Goal: Task Accomplishment & Management: Use online tool/utility

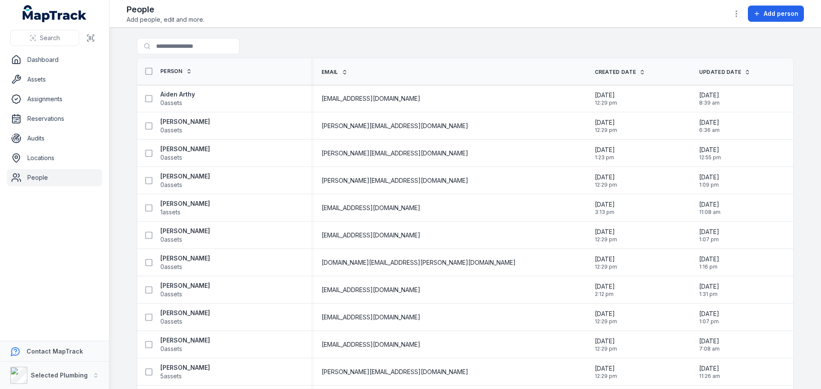
click at [49, 64] on link "Dashboard" at bounding box center [54, 59] width 95 height 17
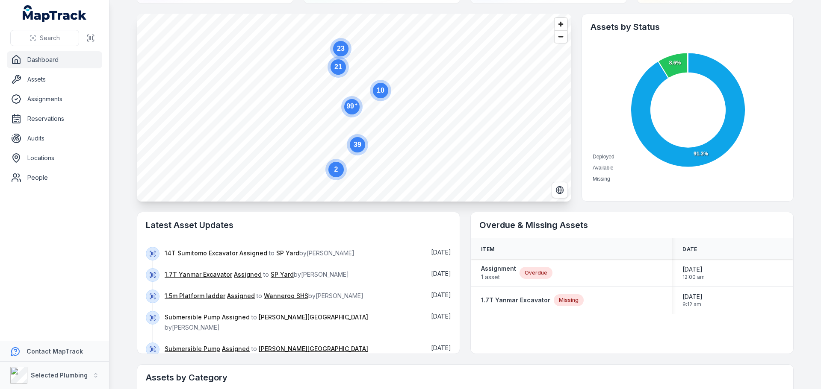
scroll to position [85, 0]
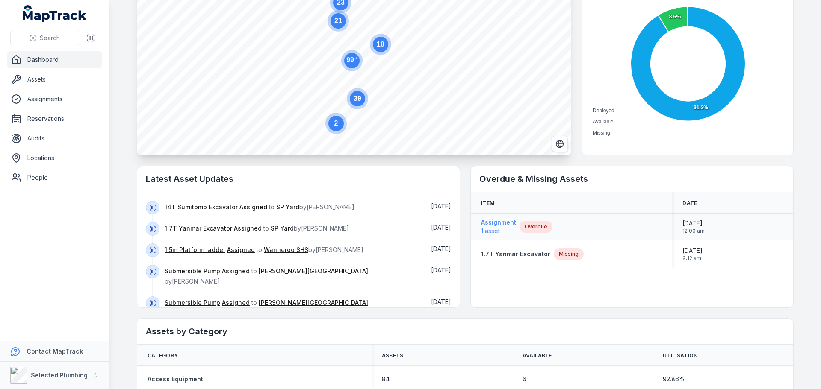
click at [497, 223] on strong "Assignment" at bounding box center [498, 222] width 35 height 9
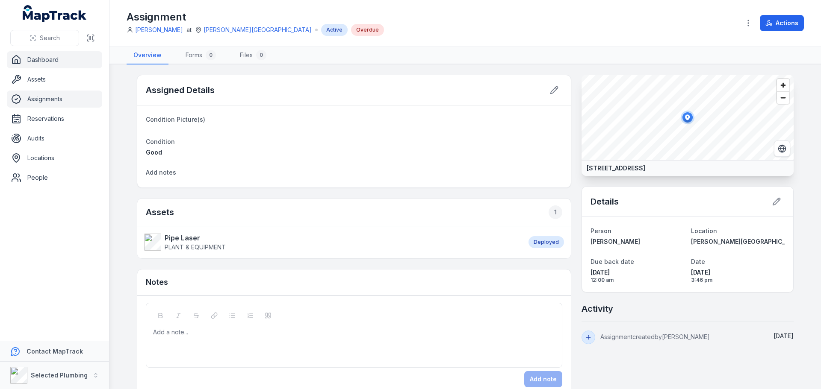
click at [41, 60] on link "Dashboard" at bounding box center [54, 59] width 95 height 17
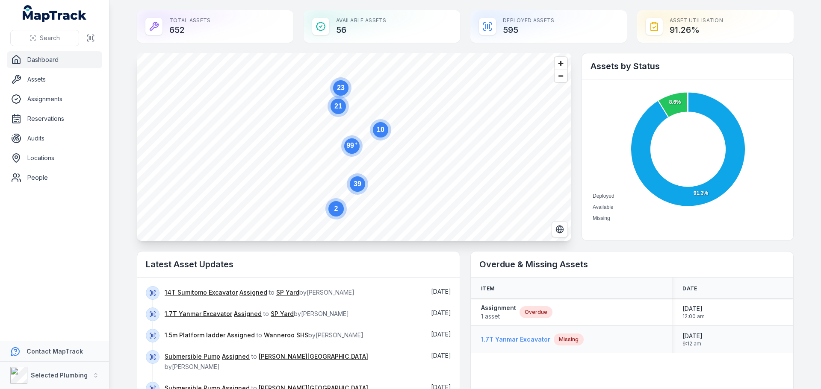
click at [527, 338] on strong "1.7T Yanmar Excavator" at bounding box center [515, 340] width 69 height 9
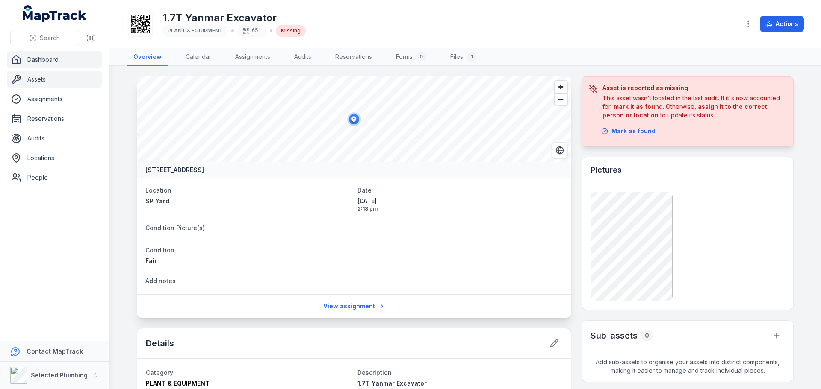
click at [44, 59] on link "Dashboard" at bounding box center [54, 59] width 95 height 17
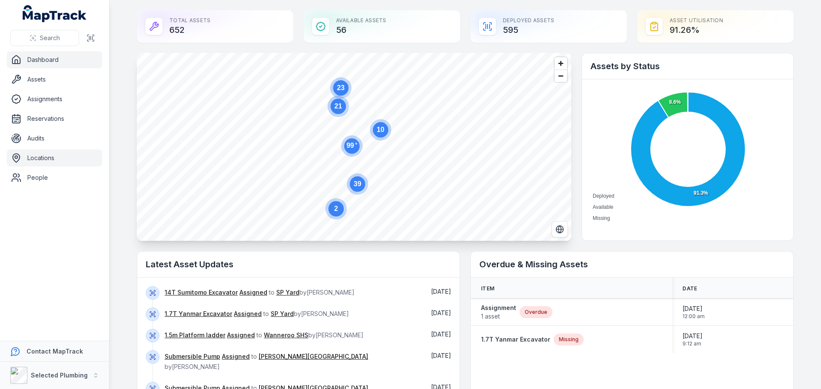
click at [43, 163] on link "Locations" at bounding box center [54, 158] width 95 height 17
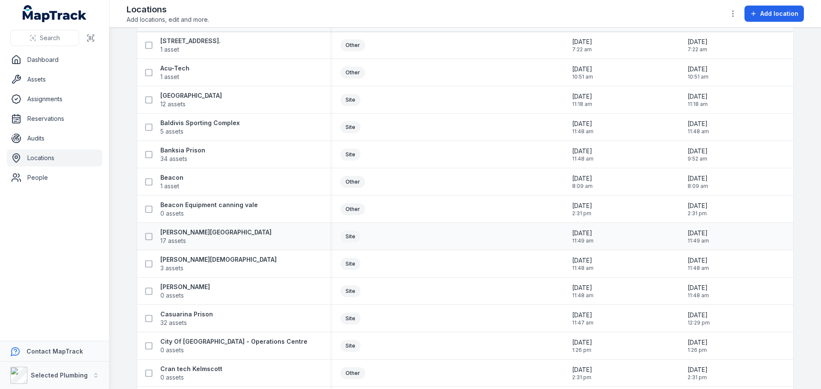
scroll to position [85, 0]
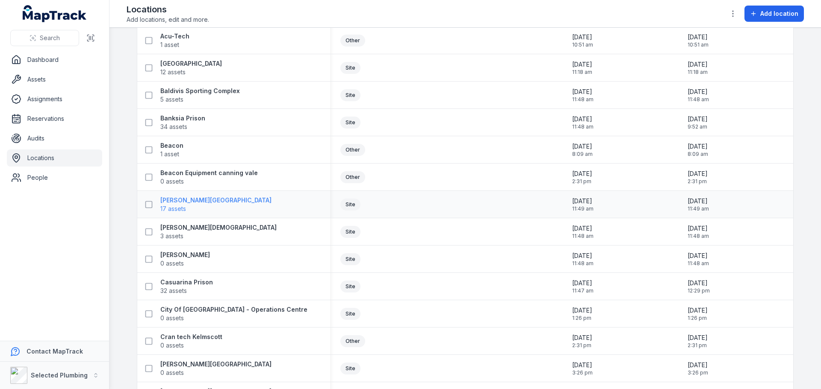
click at [179, 202] on strong "[PERSON_NAME][GEOGRAPHIC_DATA]" at bounding box center [215, 200] width 111 height 9
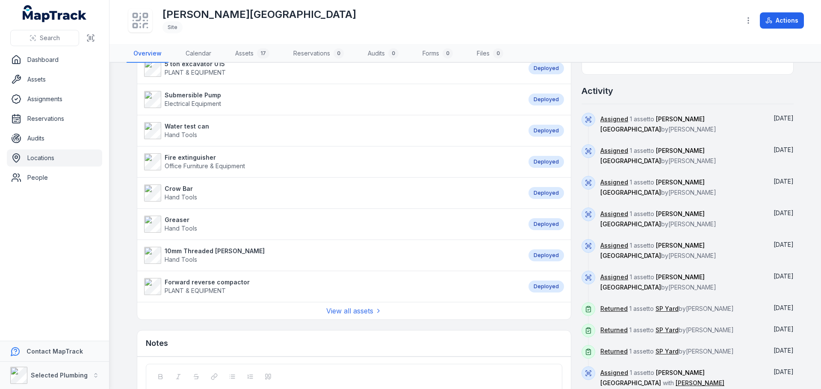
scroll to position [342, 0]
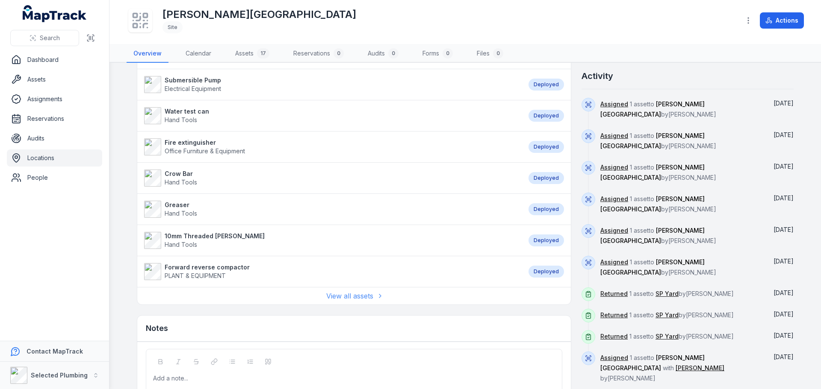
click at [346, 296] on link "View all assets" at bounding box center [354, 296] width 56 height 10
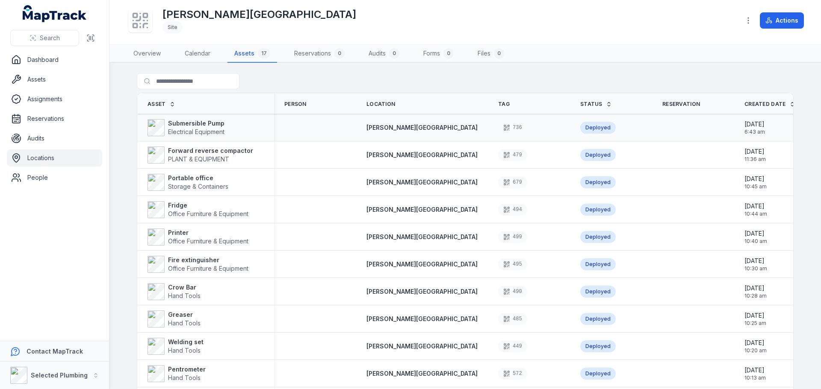
drag, startPoint x: 341, startPoint y: 101, endPoint x: 315, endPoint y: 120, distance: 31.8
click at [306, 103] on th "Person" at bounding box center [315, 103] width 82 height 21
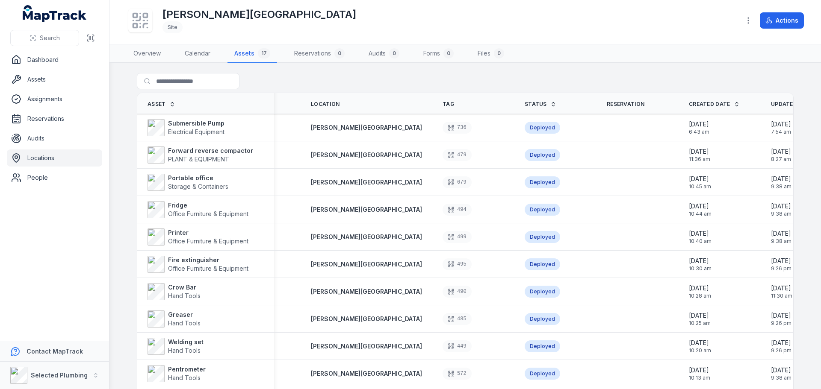
click at [49, 158] on link "Locations" at bounding box center [54, 158] width 95 height 17
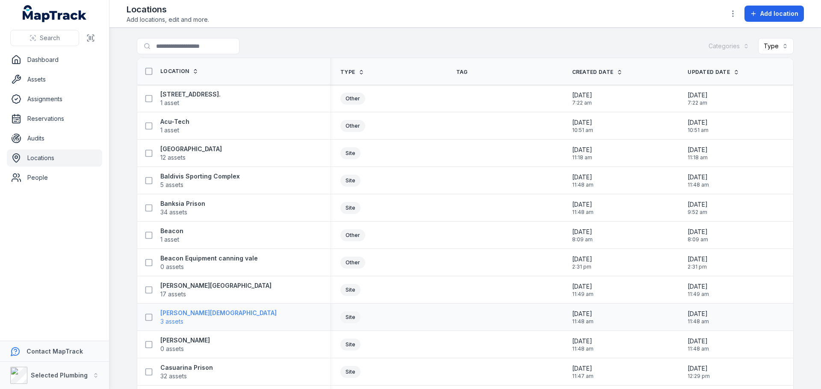
click at [187, 312] on strong "[PERSON_NAME][DEMOGRAPHIC_DATA]" at bounding box center [218, 313] width 116 height 9
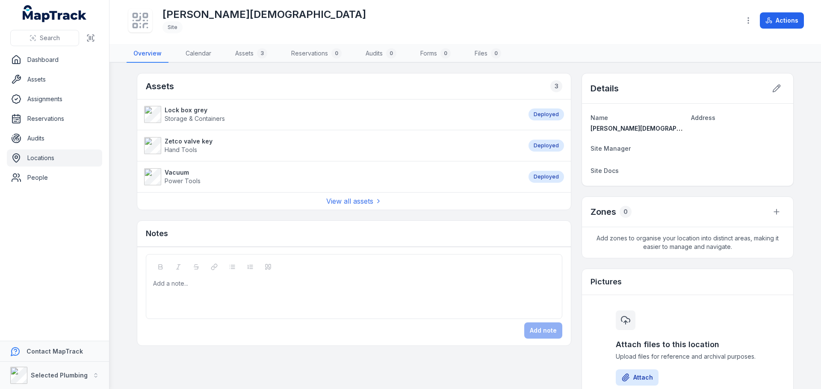
click at [47, 155] on link "Locations" at bounding box center [54, 158] width 95 height 17
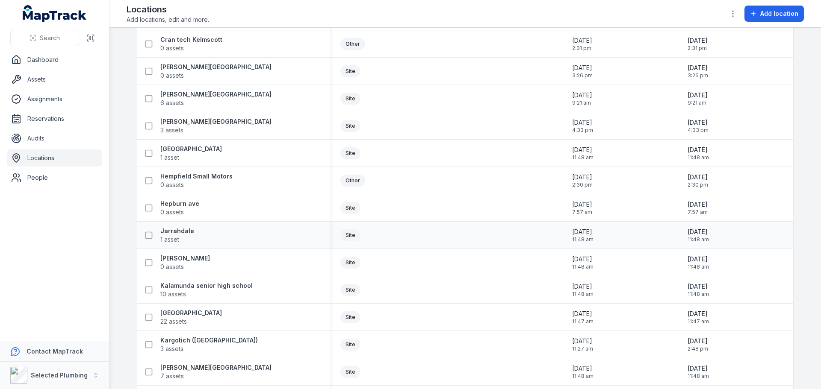
scroll to position [385, 0]
click at [185, 150] on strong "[GEOGRAPHIC_DATA]" at bounding box center [191, 147] width 62 height 9
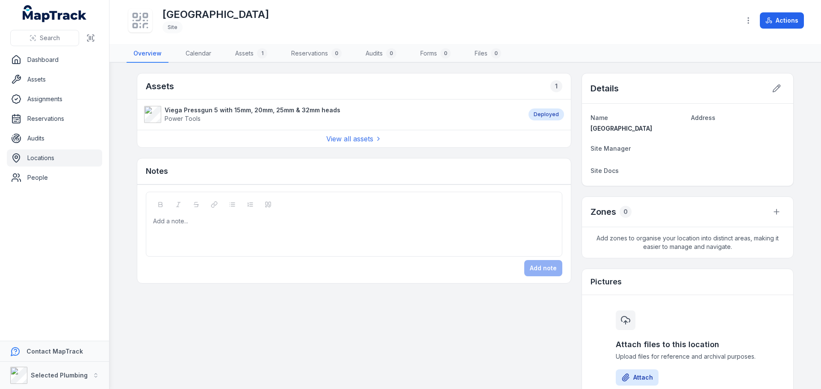
click at [188, 112] on strong "Viega Pressgun 5 with 15mm, 20mm, 25mm & 32mm heads" at bounding box center [253, 110] width 176 height 9
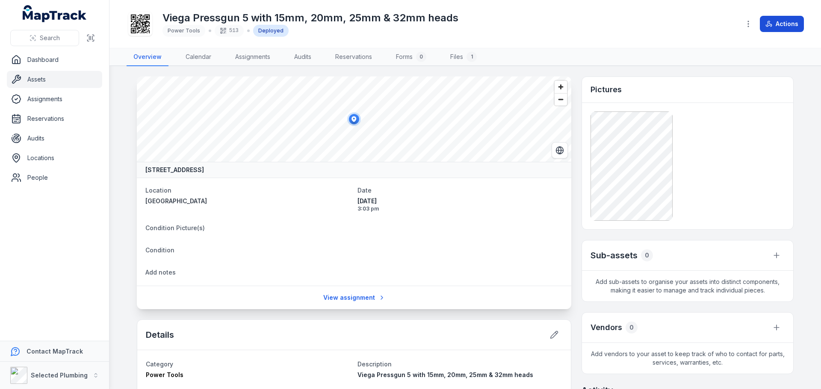
click at [774, 21] on button "Actions" at bounding box center [781, 24] width 44 height 16
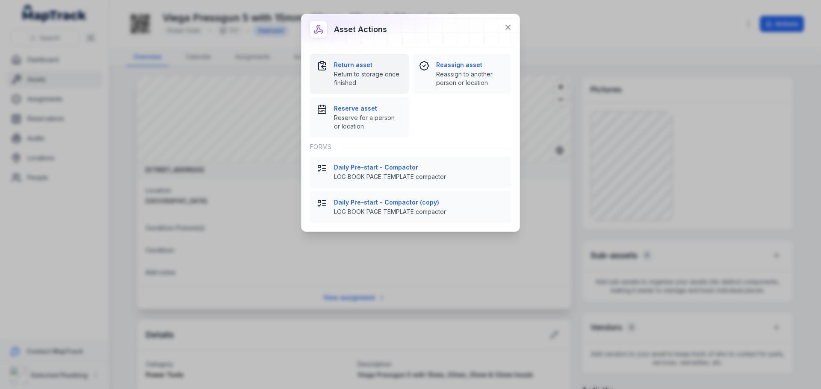
click at [353, 67] on strong "Return asset" at bounding box center [368, 65] width 68 height 9
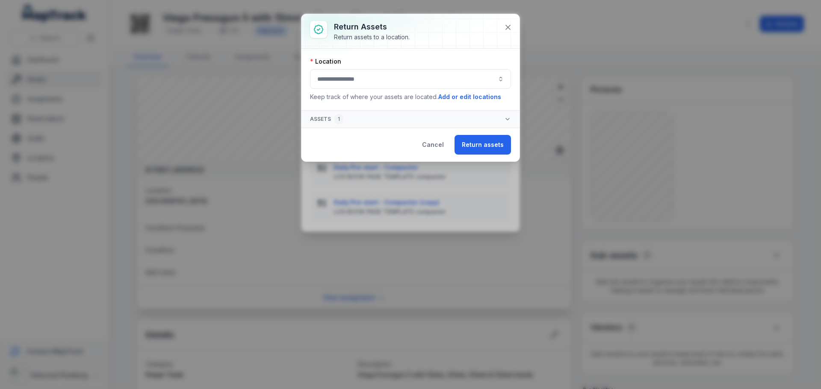
click at [355, 79] on button "button" at bounding box center [410, 79] width 201 height 20
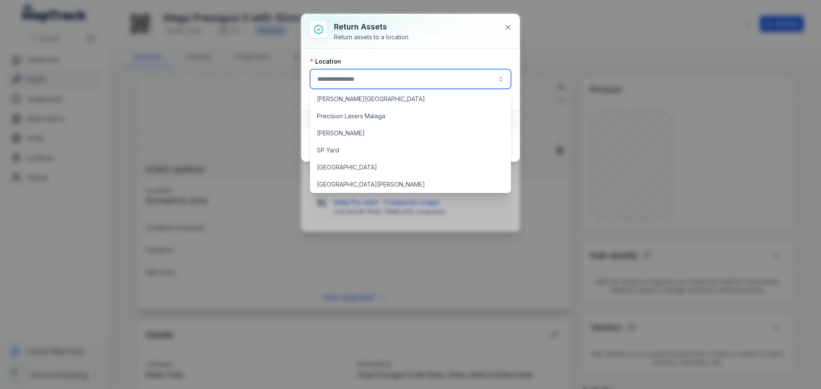
scroll to position [598, 0]
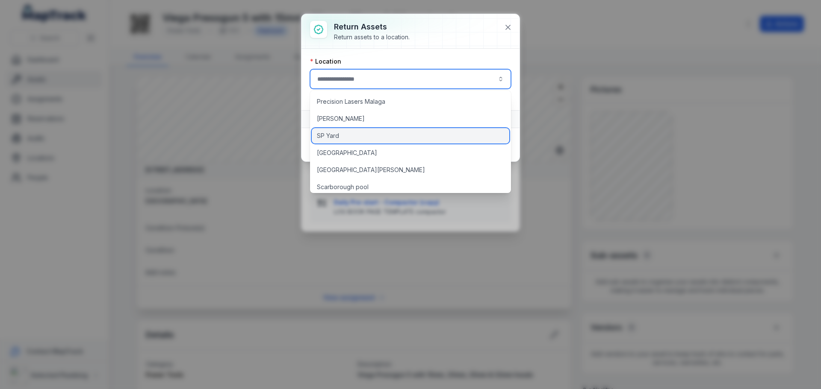
click at [336, 134] on span "SP Yard" at bounding box center [328, 136] width 22 height 9
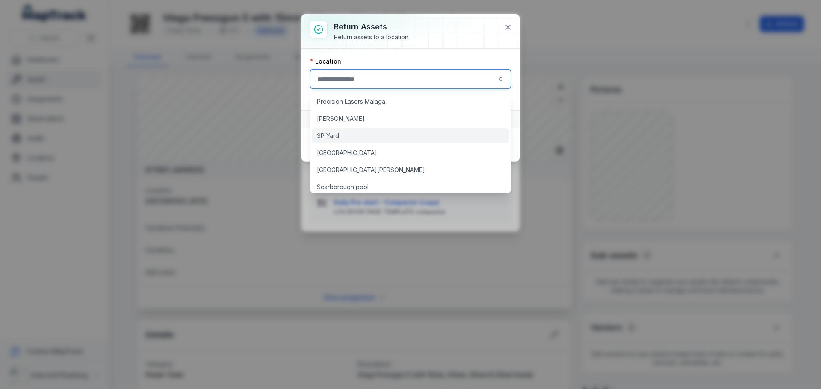
type input "*******"
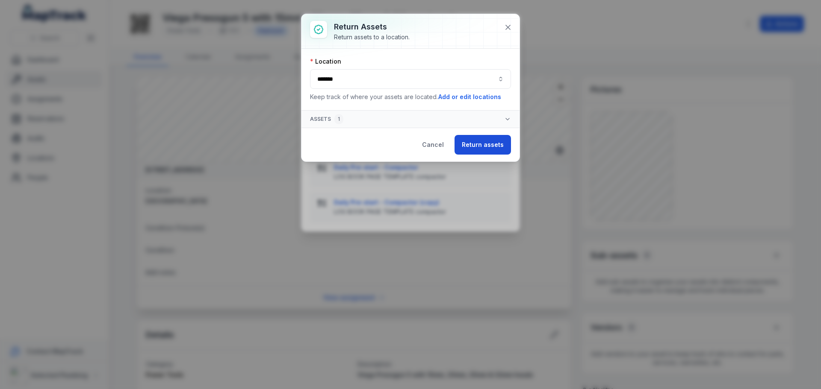
click at [487, 146] on button "Return assets" at bounding box center [482, 145] width 56 height 20
